Goal: Task Accomplishment & Management: Manage account settings

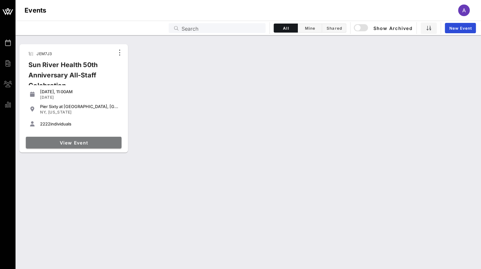
click at [64, 143] on span "View Event" at bounding box center [73, 142] width 90 height 5
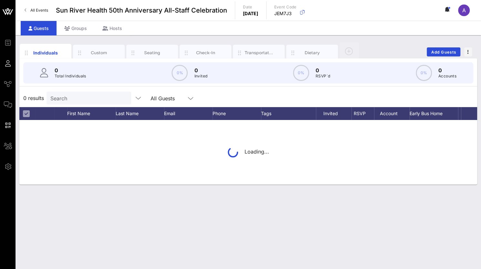
click at [77, 102] on div "Search" at bounding box center [88, 98] width 76 height 13
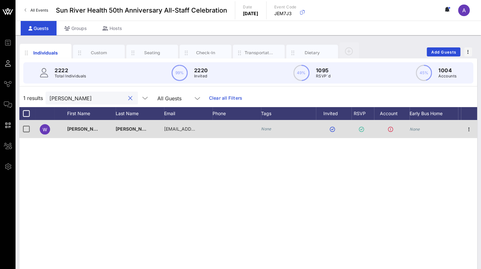
type input "[PERSON_NAME]"
click at [81, 134] on div "[PERSON_NAME]" at bounding box center [83, 129] width 32 height 18
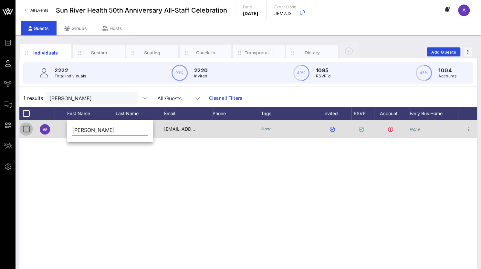
click at [28, 128] on div at bounding box center [26, 129] width 11 height 11
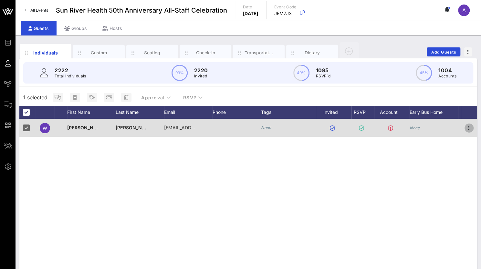
click at [468, 127] on icon "button" at bounding box center [469, 128] width 8 height 8
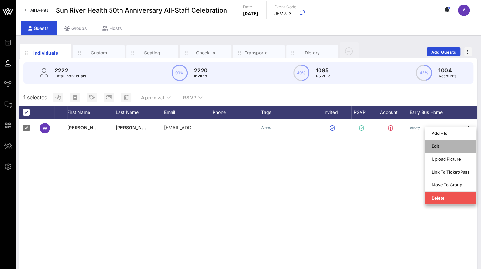
click at [435, 146] on div "Edit" at bounding box center [451, 146] width 38 height 5
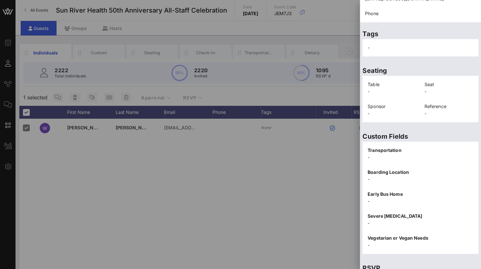
scroll to position [130, 0]
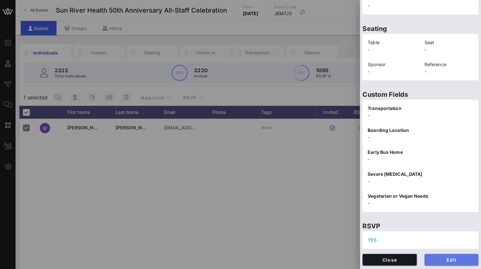
click at [438, 260] on span "Edit" at bounding box center [452, 259] width 44 height 5
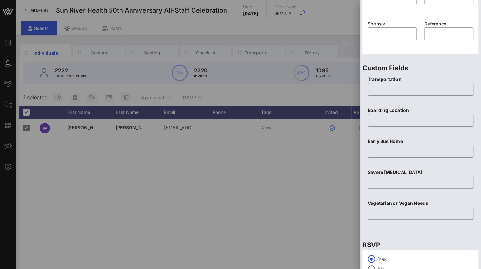
scroll to position [253, 0]
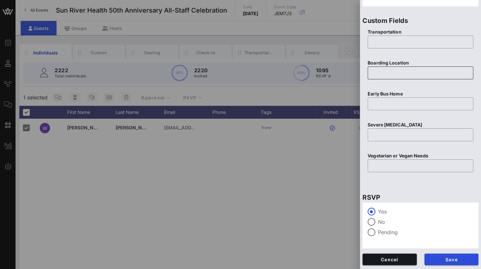
click at [384, 73] on input "text" at bounding box center [420, 73] width 98 height 10
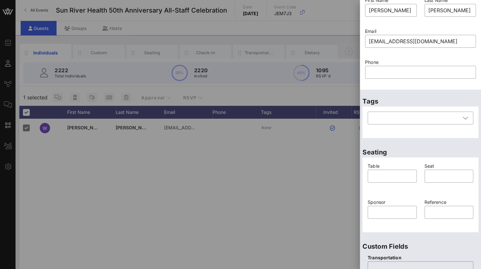
scroll to position [0, 0]
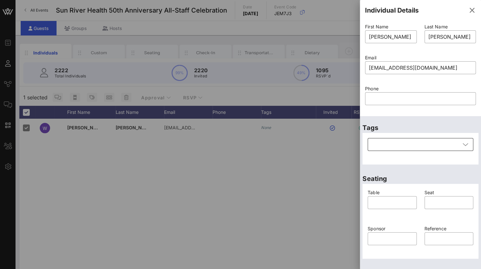
type input "Peekskill"
click at [463, 145] on icon at bounding box center [466, 145] width 6 height 8
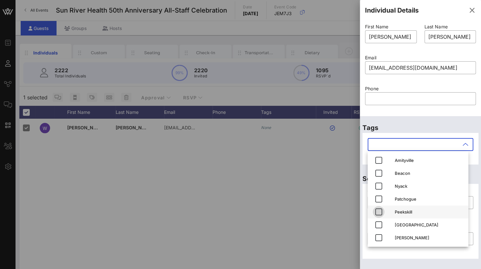
click at [380, 210] on icon "button" at bounding box center [379, 212] width 8 height 8
click at [333, 204] on div at bounding box center [240, 134] width 481 height 269
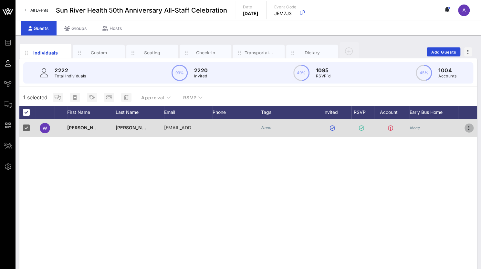
click at [469, 128] on icon "button" at bounding box center [469, 128] width 8 height 8
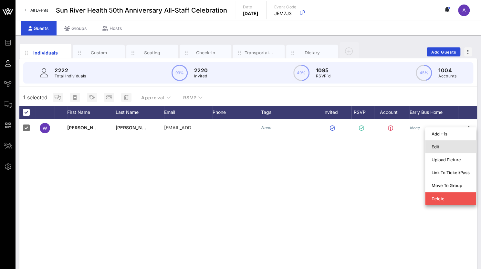
click at [431, 146] on div "Edit" at bounding box center [450, 146] width 51 height 13
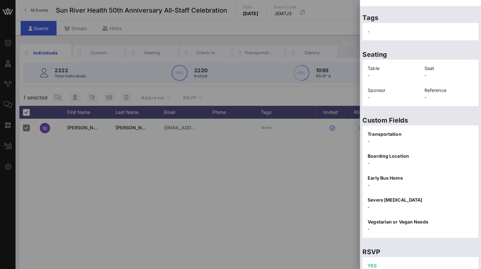
scroll to position [130, 0]
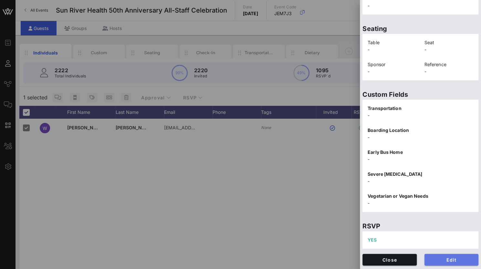
click at [450, 261] on span "Edit" at bounding box center [452, 259] width 44 height 5
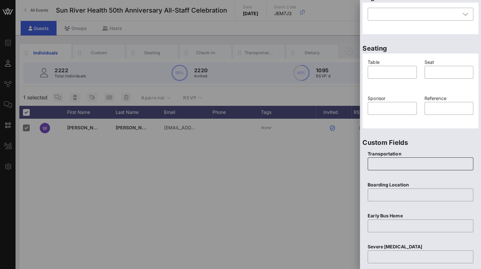
click at [380, 164] on input "text" at bounding box center [420, 164] width 98 height 10
type input "Yes"
click at [379, 197] on input "text" at bounding box center [420, 195] width 98 height 10
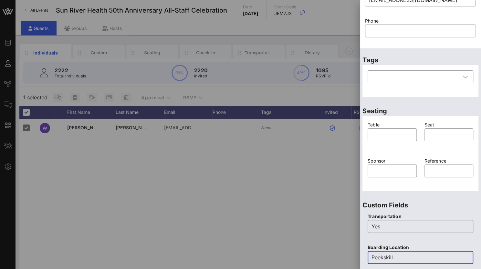
scroll to position [26, 0]
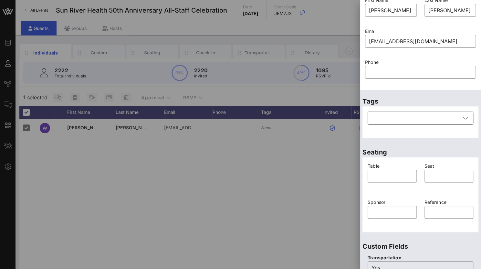
type input "Peekskill"
click at [399, 123] on div at bounding box center [415, 118] width 89 height 13
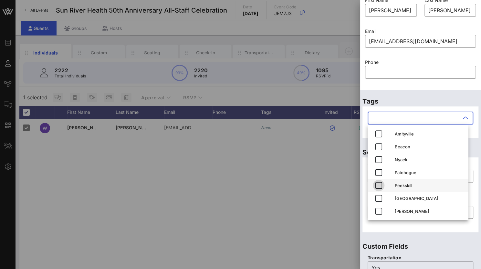
click at [378, 187] on icon "button" at bounding box center [379, 186] width 8 height 8
click at [436, 96] on div "Tags ​ Peekskill" at bounding box center [420, 115] width 121 height 51
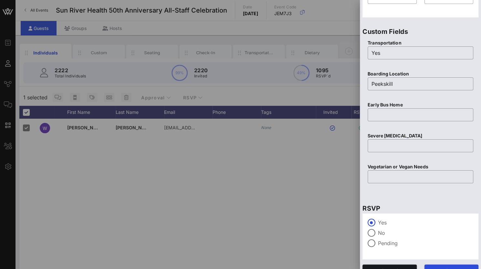
scroll to position [253, 0]
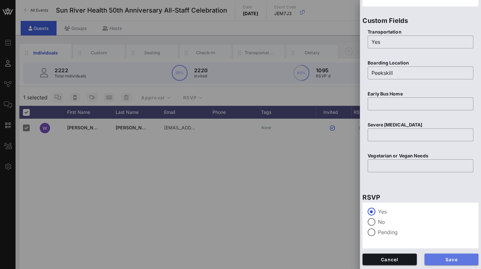
click at [455, 258] on button "Save" at bounding box center [451, 260] width 54 height 12
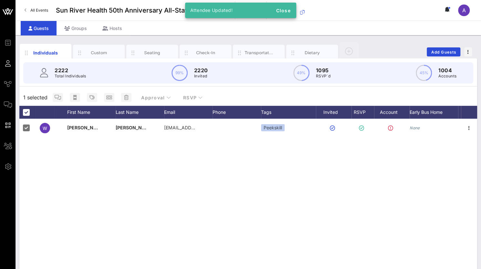
click at [453, 148] on div "W [PERSON_NAME] [PERSON_NAME][EMAIL_ADDRESS][DOMAIN_NAME] Peekskill None" at bounding box center [248, 216] width 458 height 194
